Goal: Information Seeking & Learning: Learn about a topic

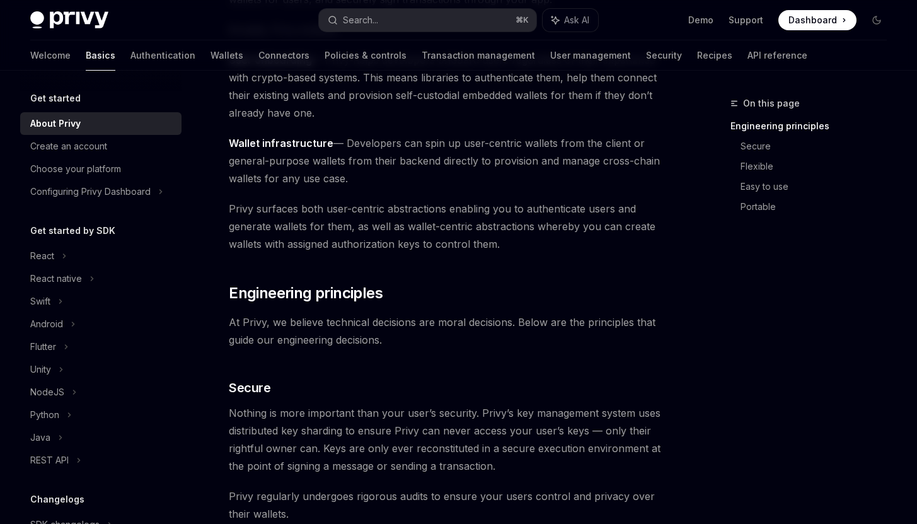
scroll to position [162, 0]
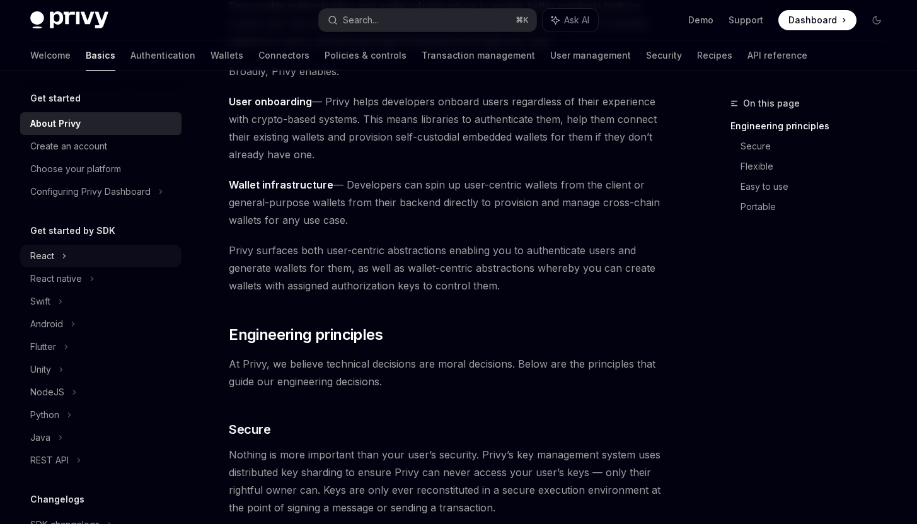
click at [42, 254] on div "React" at bounding box center [42, 255] width 24 height 15
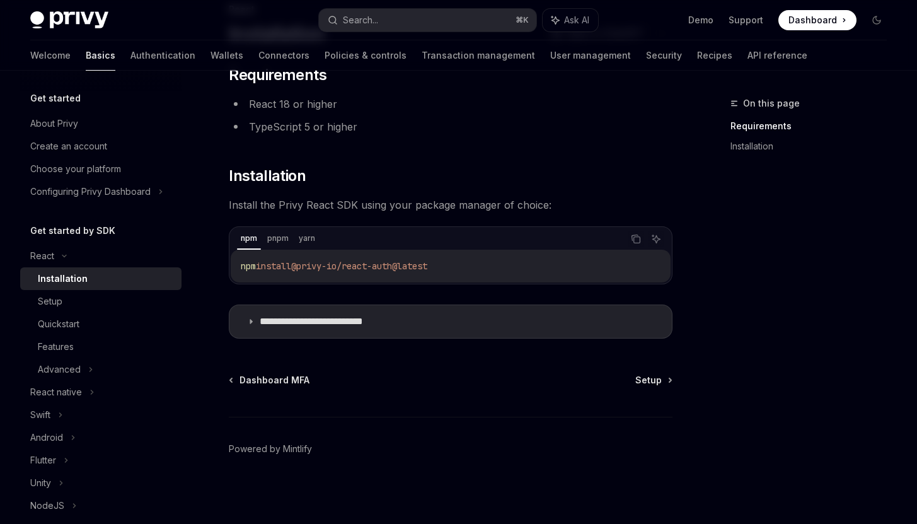
scroll to position [96, 0]
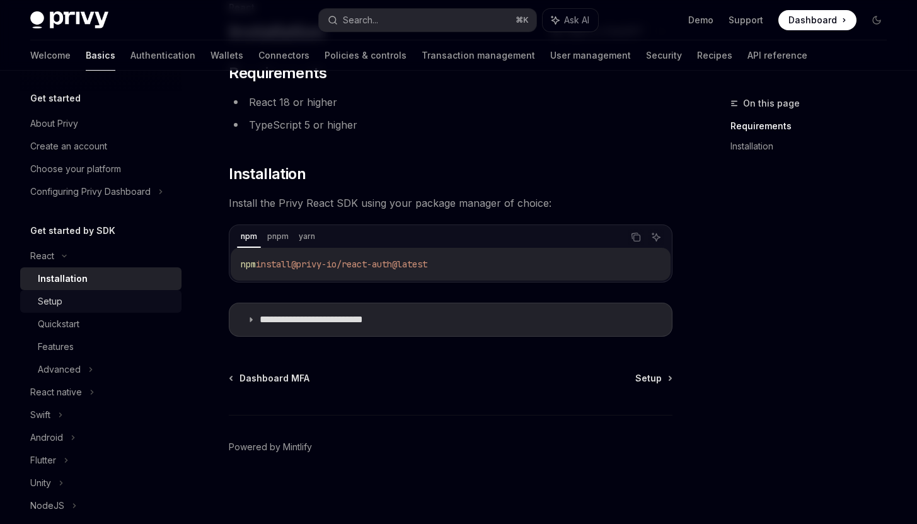
click at [57, 306] on div "Setup" at bounding box center [50, 301] width 25 height 15
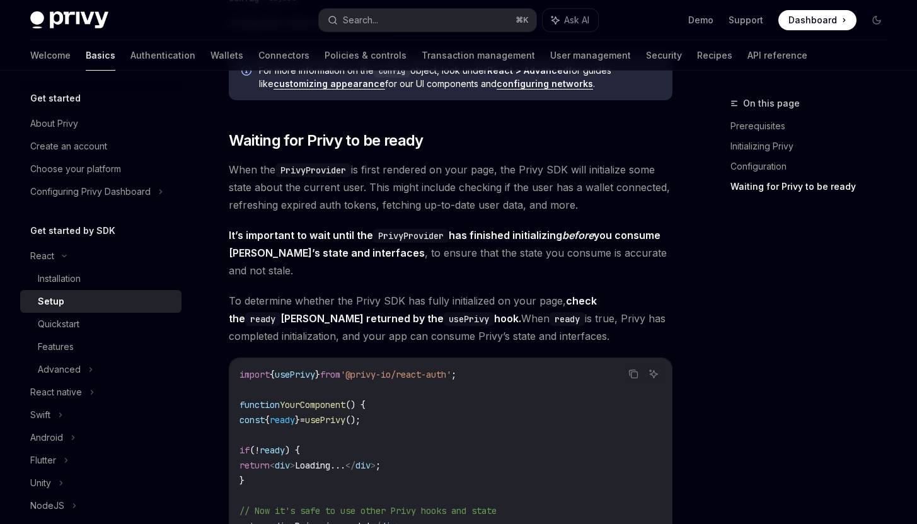
scroll to position [1249, 0]
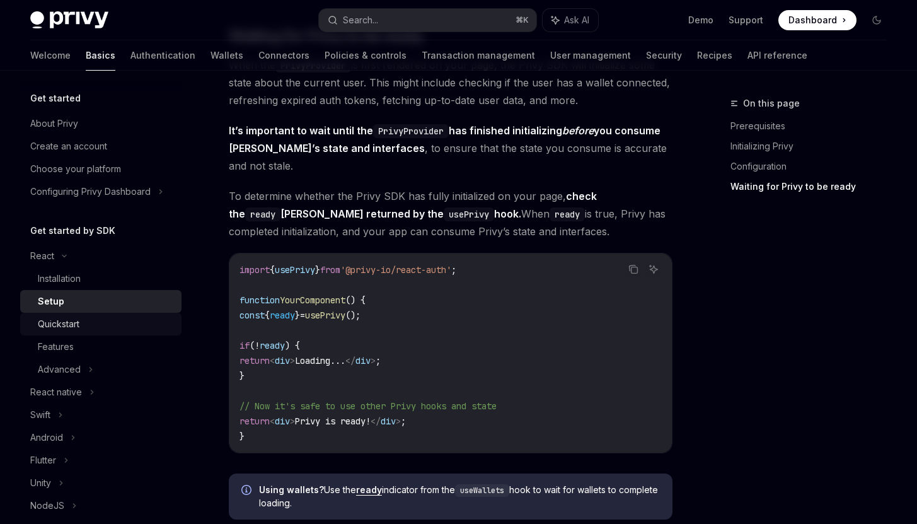
click at [57, 325] on div "Quickstart" at bounding box center [59, 323] width 42 height 15
type textarea "*"
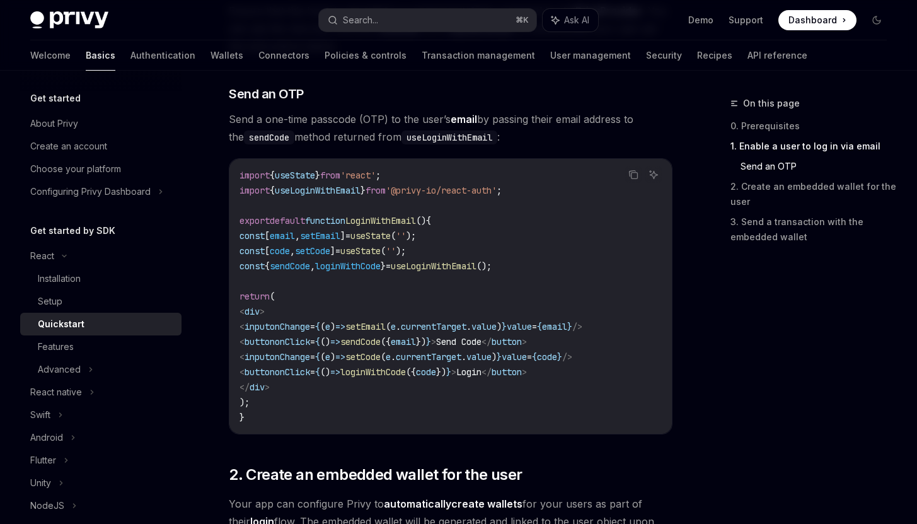
scroll to position [522, 0]
click at [806, 20] on span "Dashboard" at bounding box center [813, 20] width 49 height 13
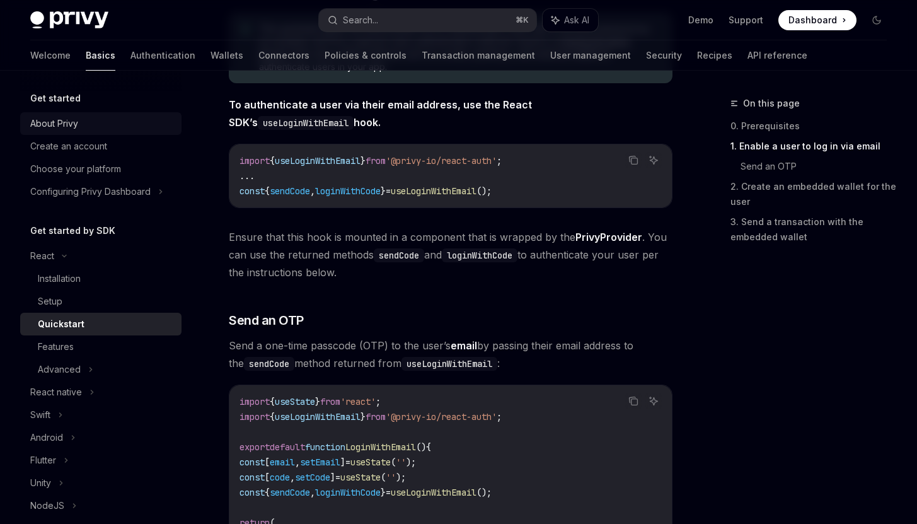
click at [62, 132] on link "About Privy" at bounding box center [100, 123] width 161 height 23
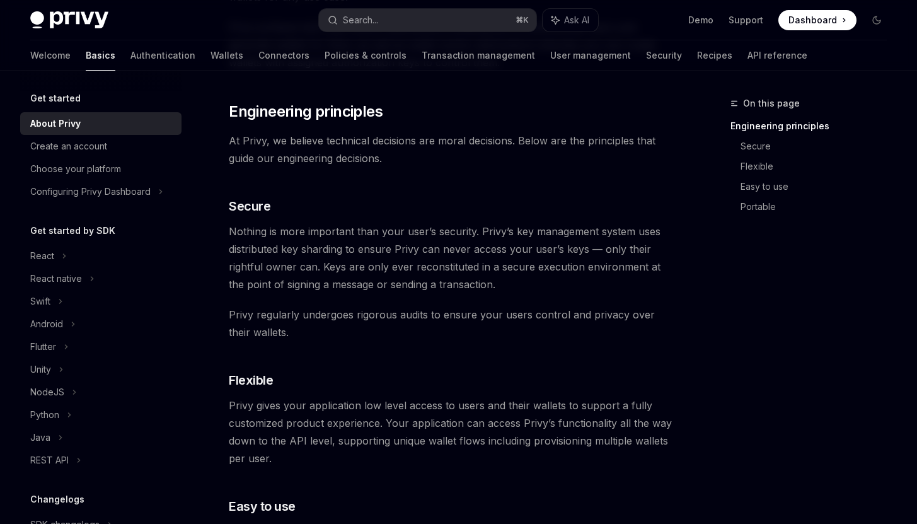
scroll to position [386, 0]
